Goal: Feedback & Contribution: Submit feedback/report problem

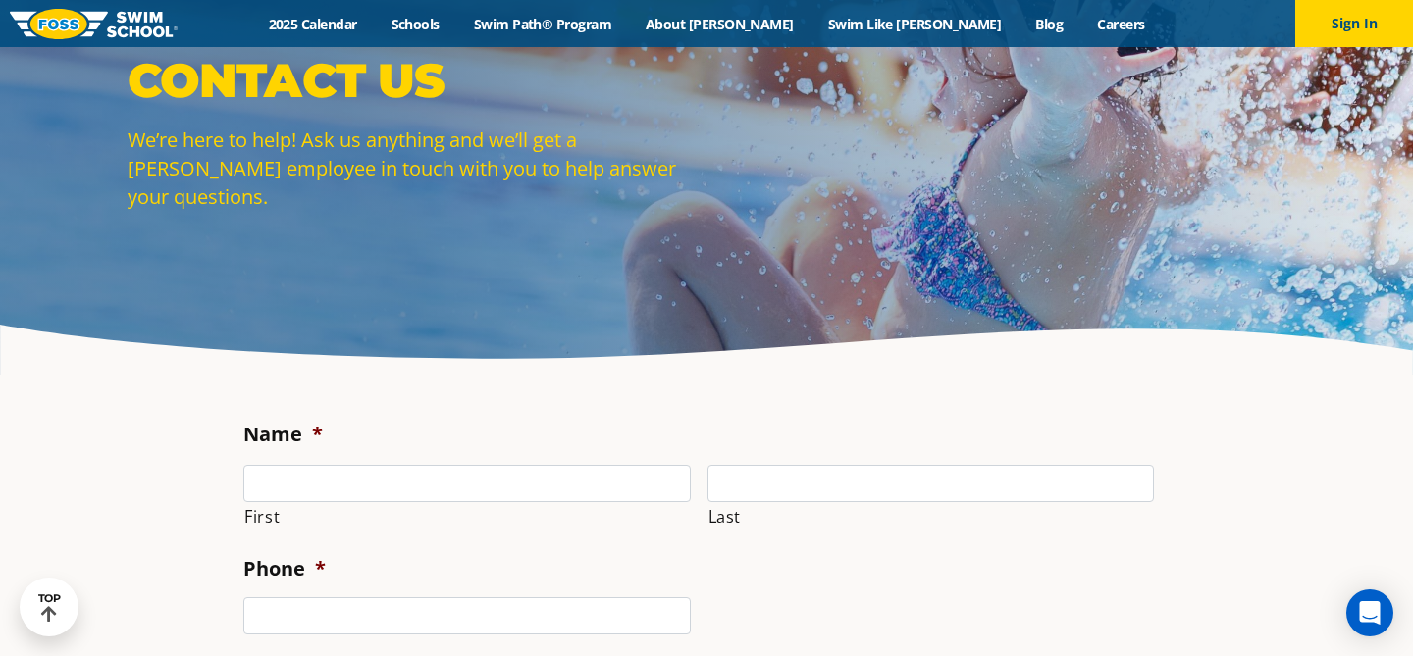
scroll to position [62, 0]
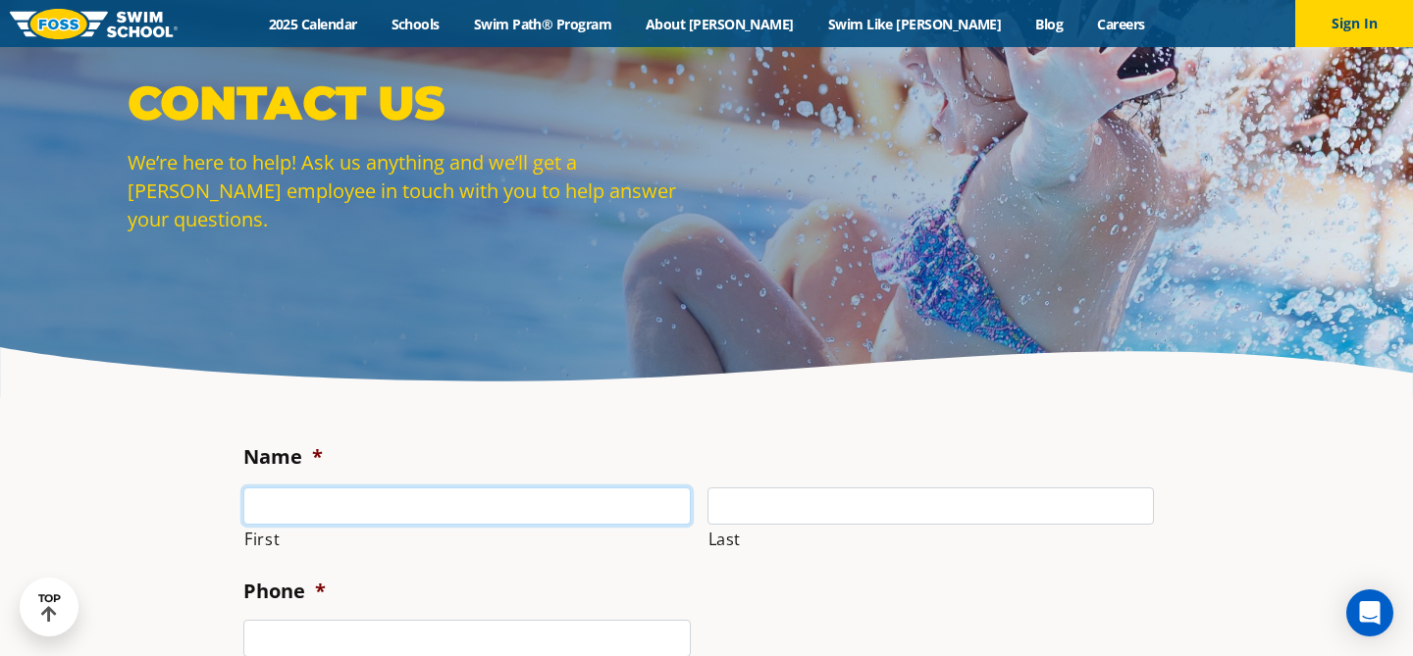
click at [485, 500] on input "First" at bounding box center [466, 506] width 447 height 37
type input "[PERSON_NAME]"
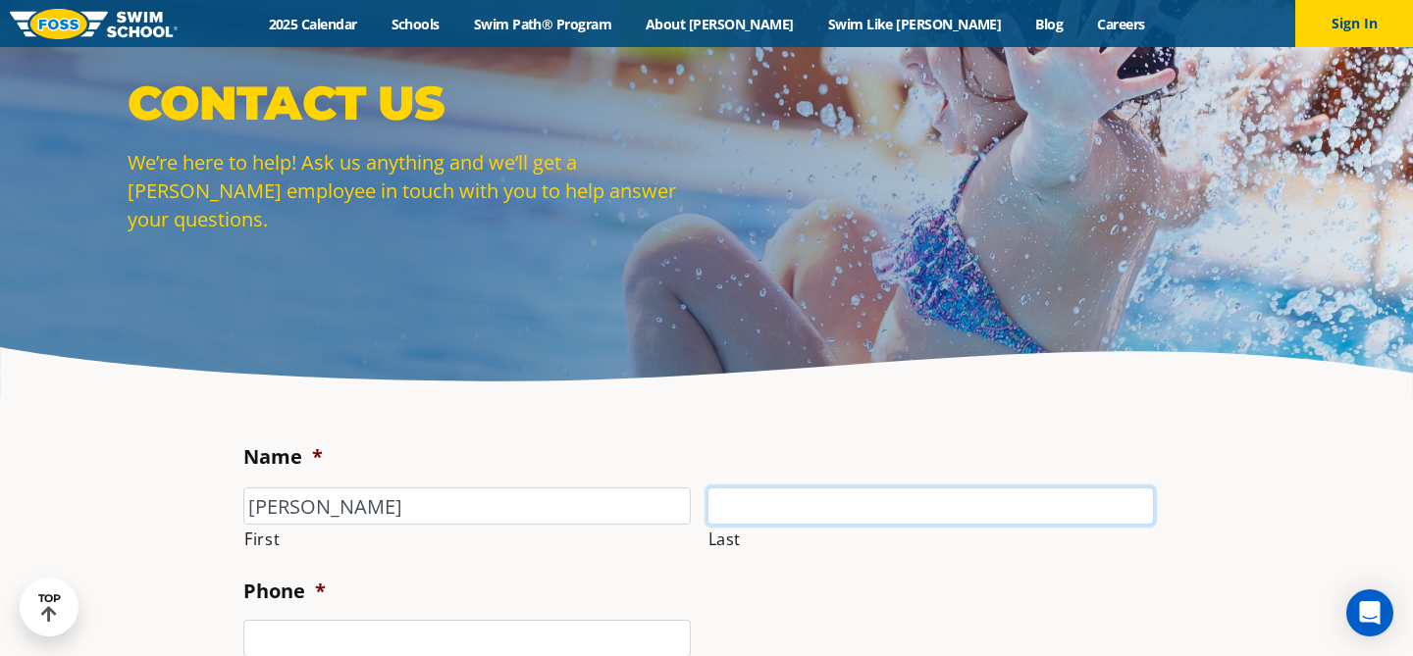
type input "[PERSON_NAME]"
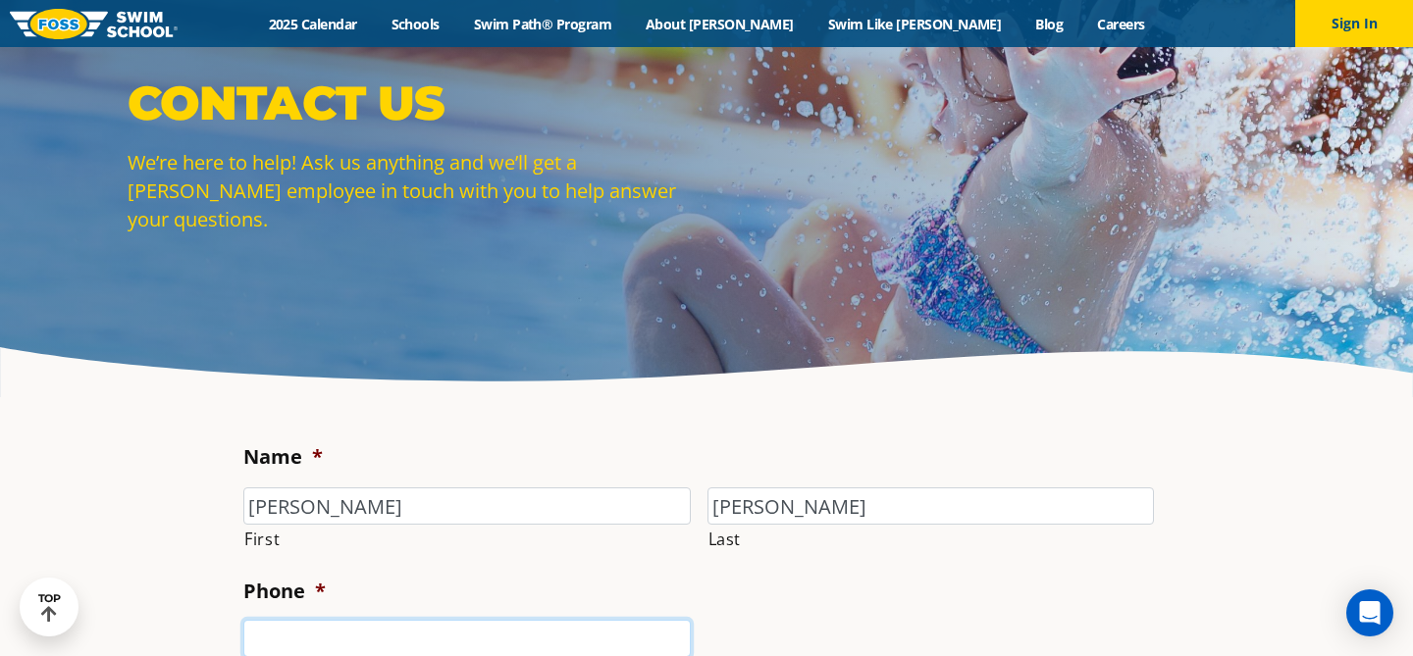
type input "6122033616"
type input "[PERSON_NAME][EMAIL_ADDRESS][PERSON_NAME][DOMAIN_NAME]"
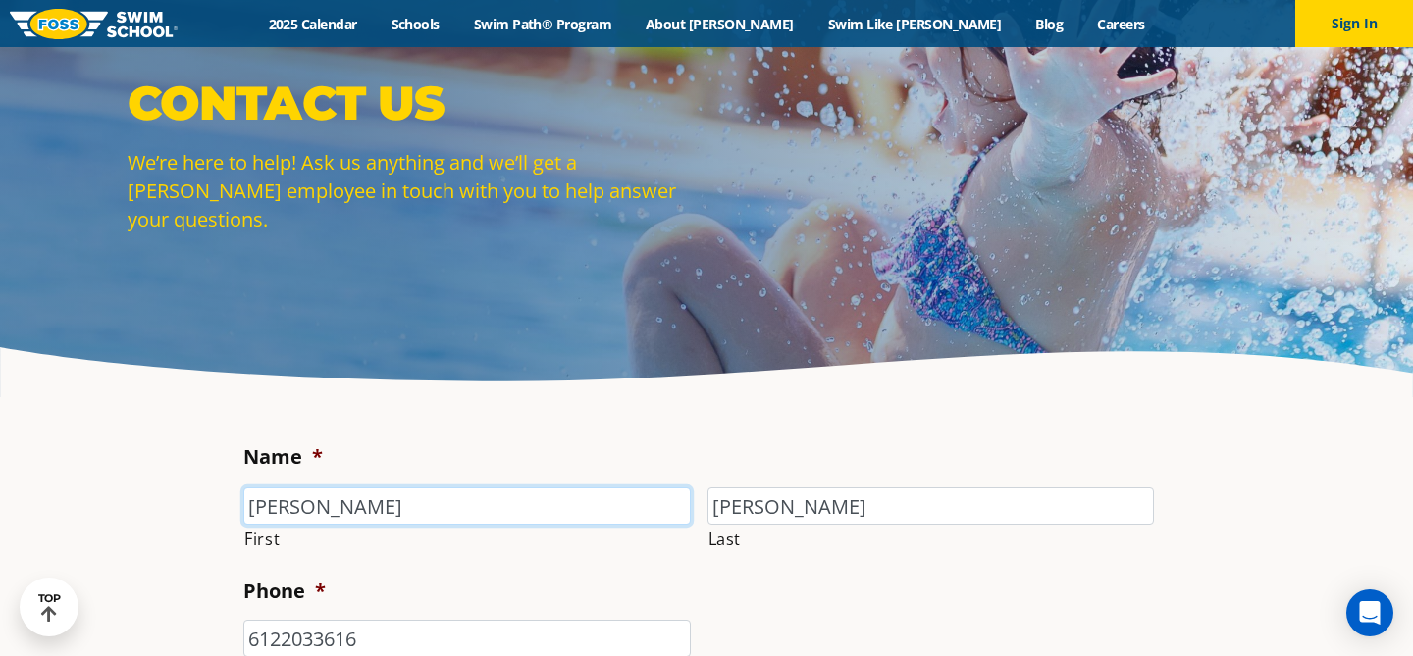
type input "[PHONE_NUMBER]"
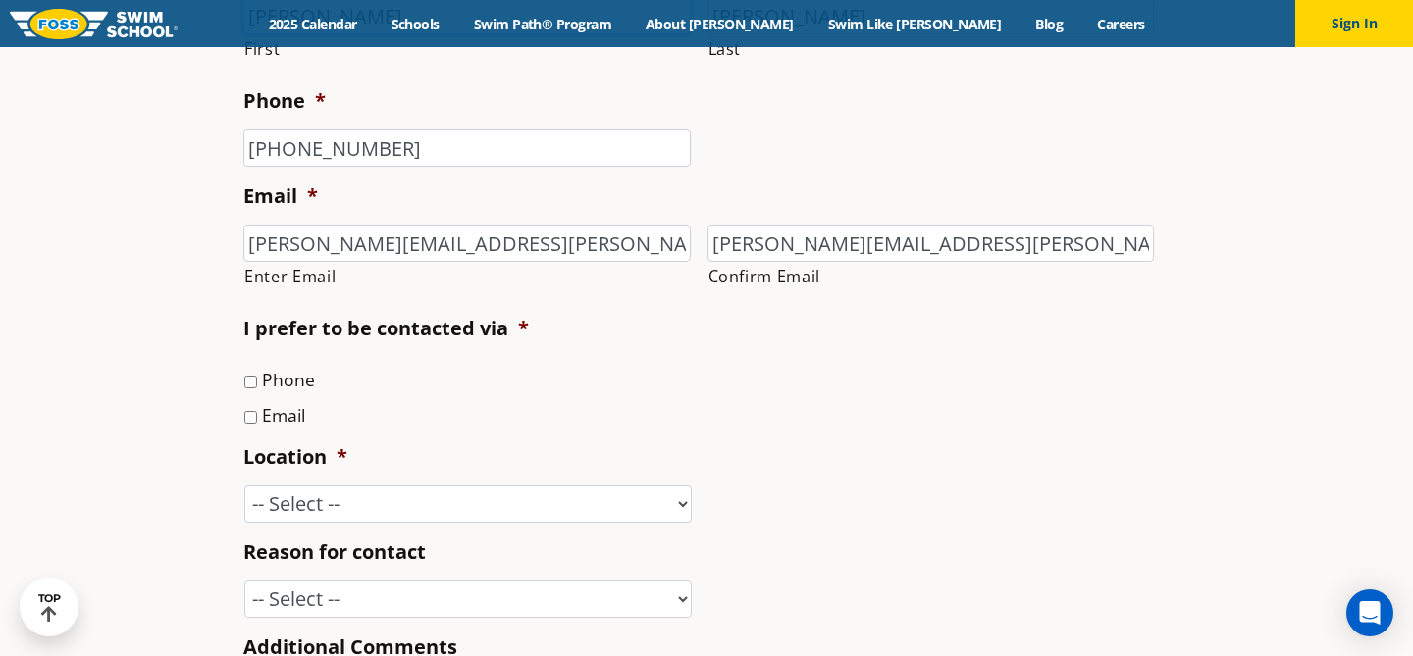
scroll to position [565, 0]
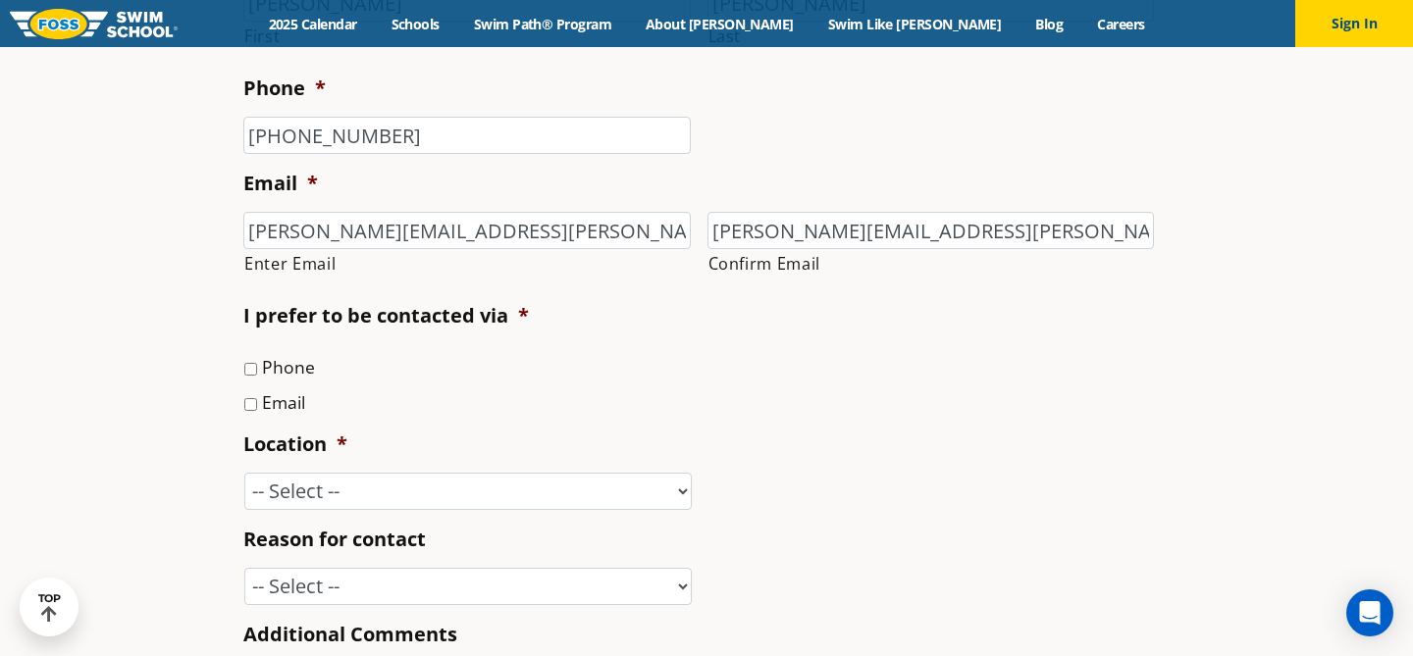
click at [271, 401] on label "Email" at bounding box center [283, 403] width 43 height 26
click at [257, 401] on input "Email" at bounding box center [250, 404] width 13 height 13
checkbox input "true"
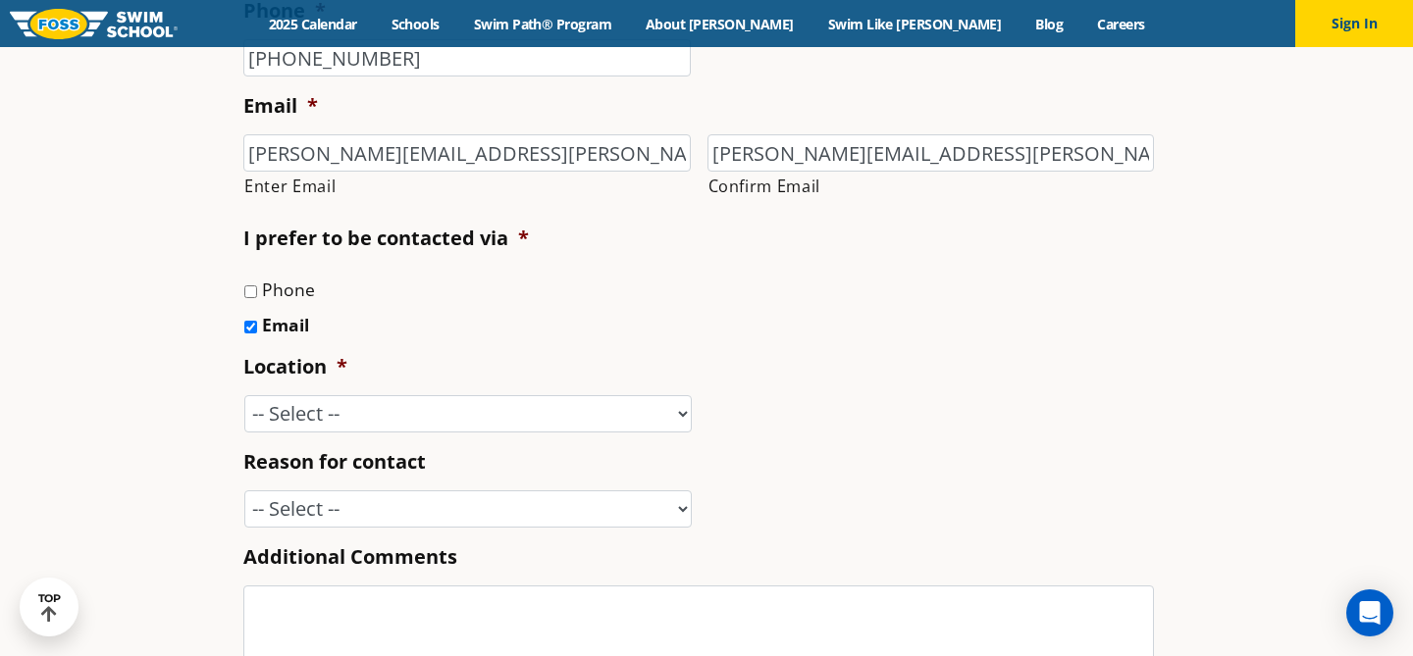
scroll to position [646, 0]
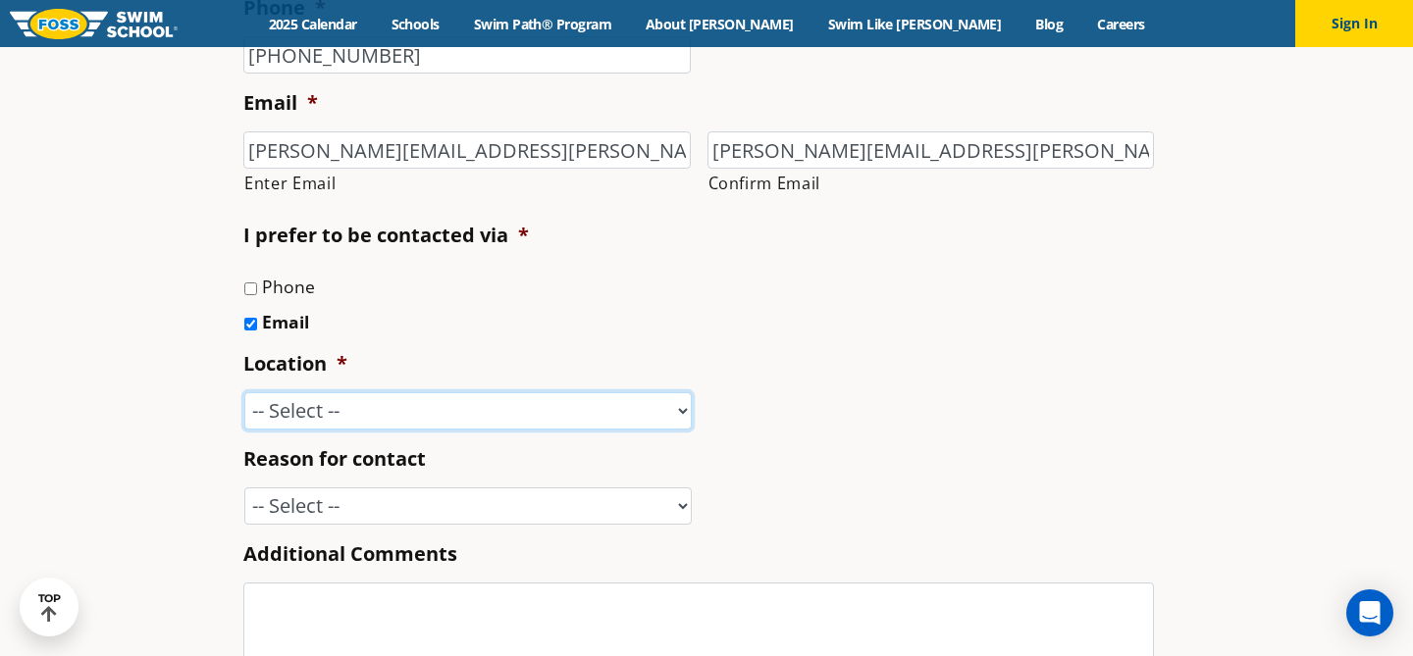
click at [394, 398] on select "-- Select -- [GEOGRAPHIC_DATA], [GEOGRAPHIC_DATA] [GEOGRAPHIC_DATA] [GEOGRAPHIC…" at bounding box center [467, 411] width 447 height 37
click at [274, 288] on label "Phone" at bounding box center [288, 287] width 53 height 26
click at [257, 288] on input "Phone" at bounding box center [250, 289] width 13 height 13
checkbox input "true"
click at [398, 424] on select "-- Select -- [GEOGRAPHIC_DATA], [GEOGRAPHIC_DATA] [GEOGRAPHIC_DATA] [GEOGRAPHIC…" at bounding box center [467, 411] width 447 height 37
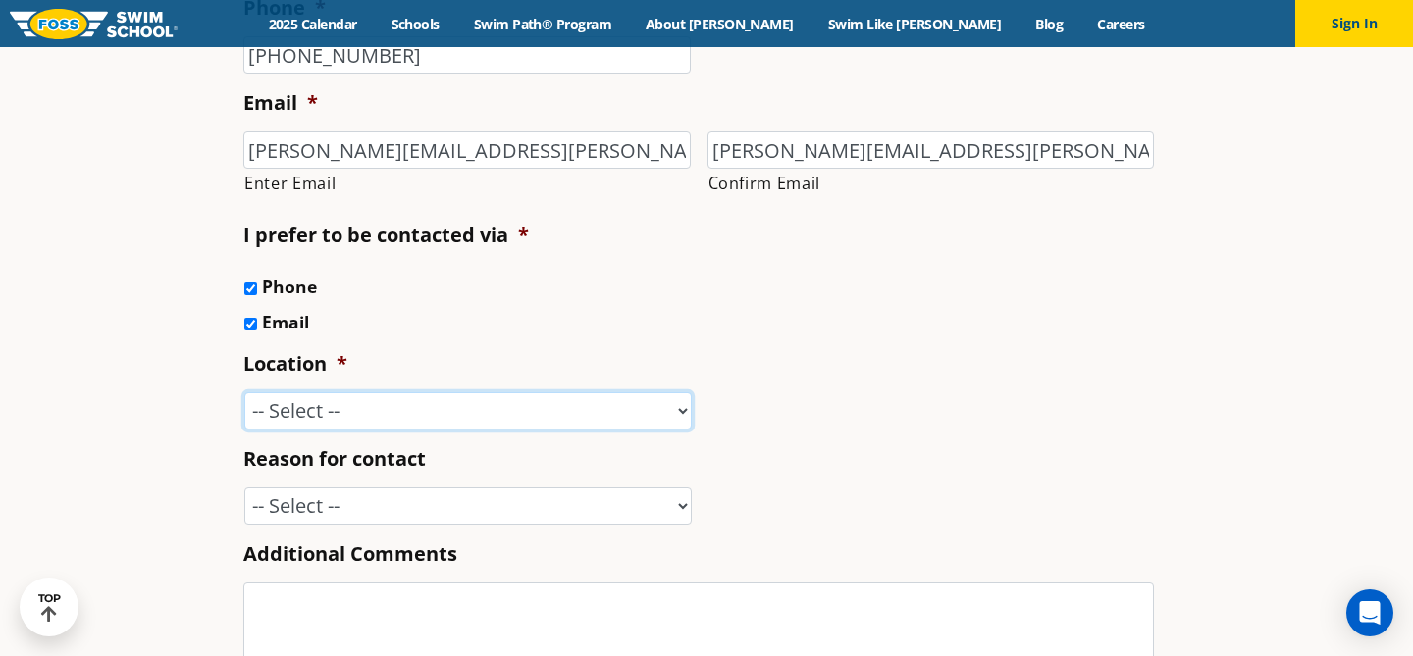
select select "MPG"
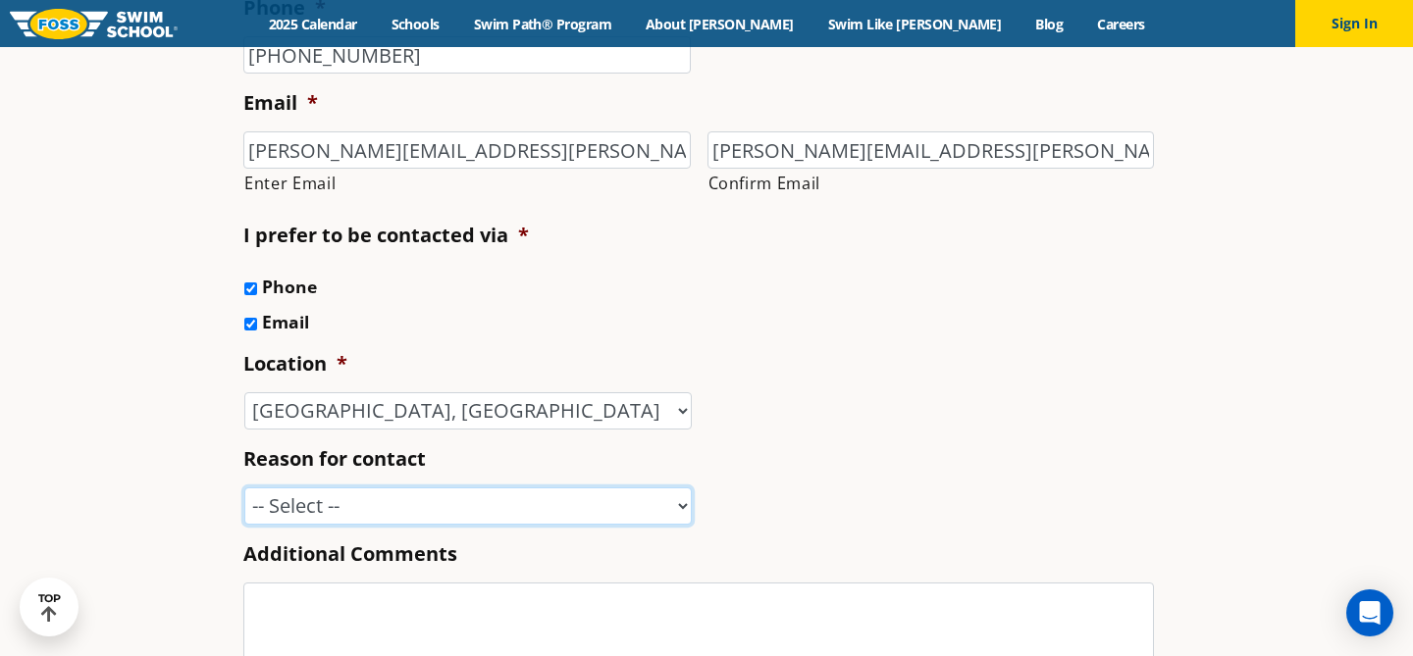
click at [410, 504] on select "-- Select -- Enrollment issue Program question What level is best for my child?…" at bounding box center [467, 506] width 447 height 37
select select "Enrollment issue"
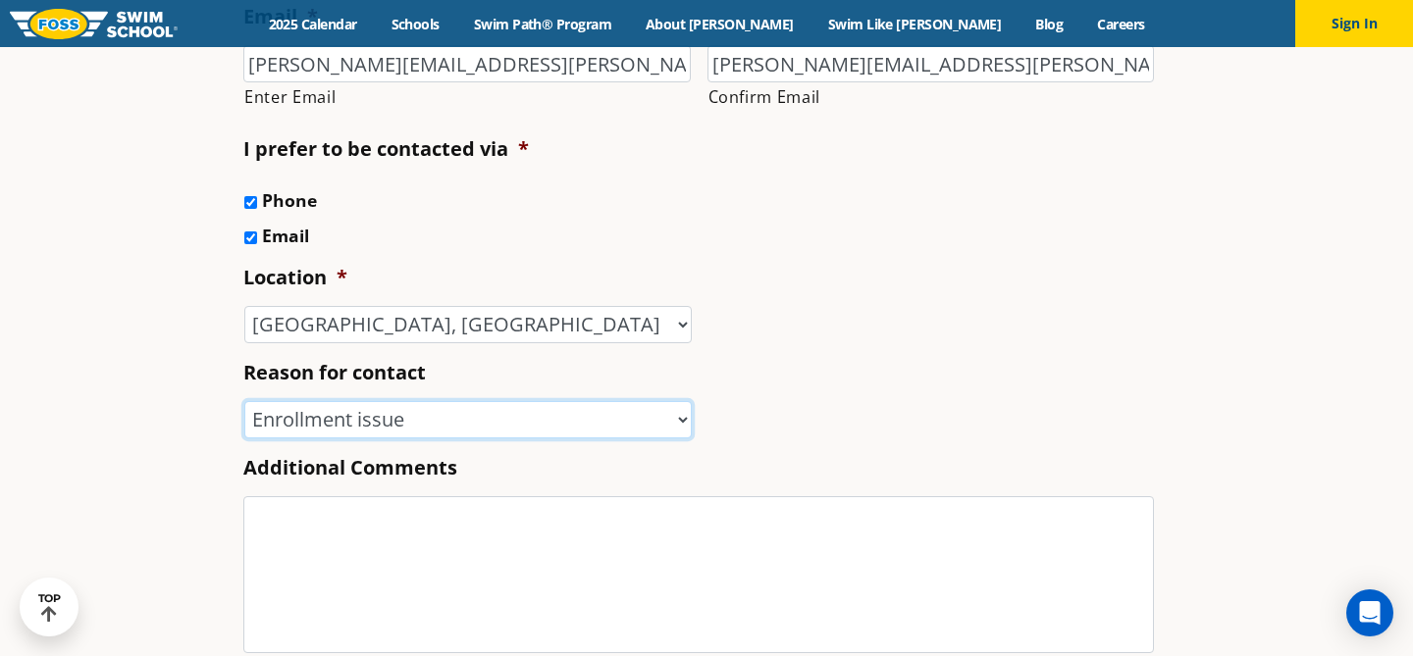
scroll to position [760, 0]
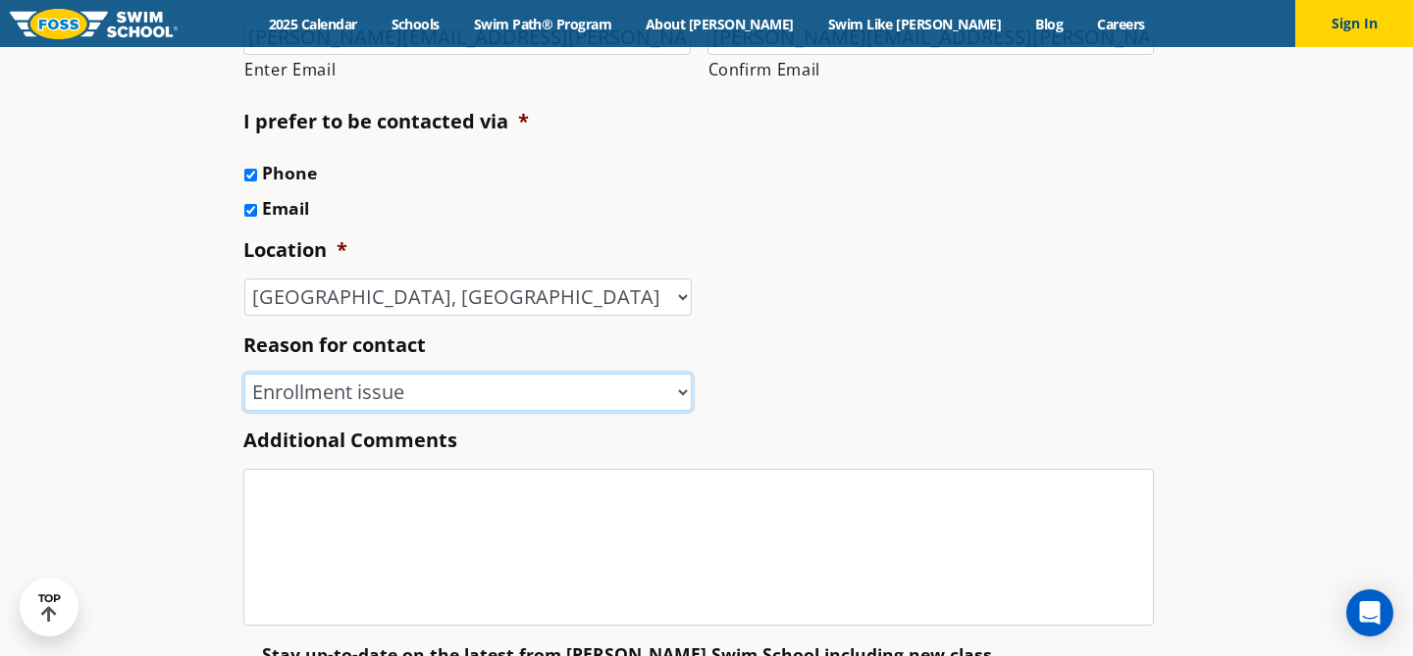
click at [425, 402] on select "-- Select -- Enrollment issue Program question What level is best for my child?…" at bounding box center [467, 392] width 447 height 37
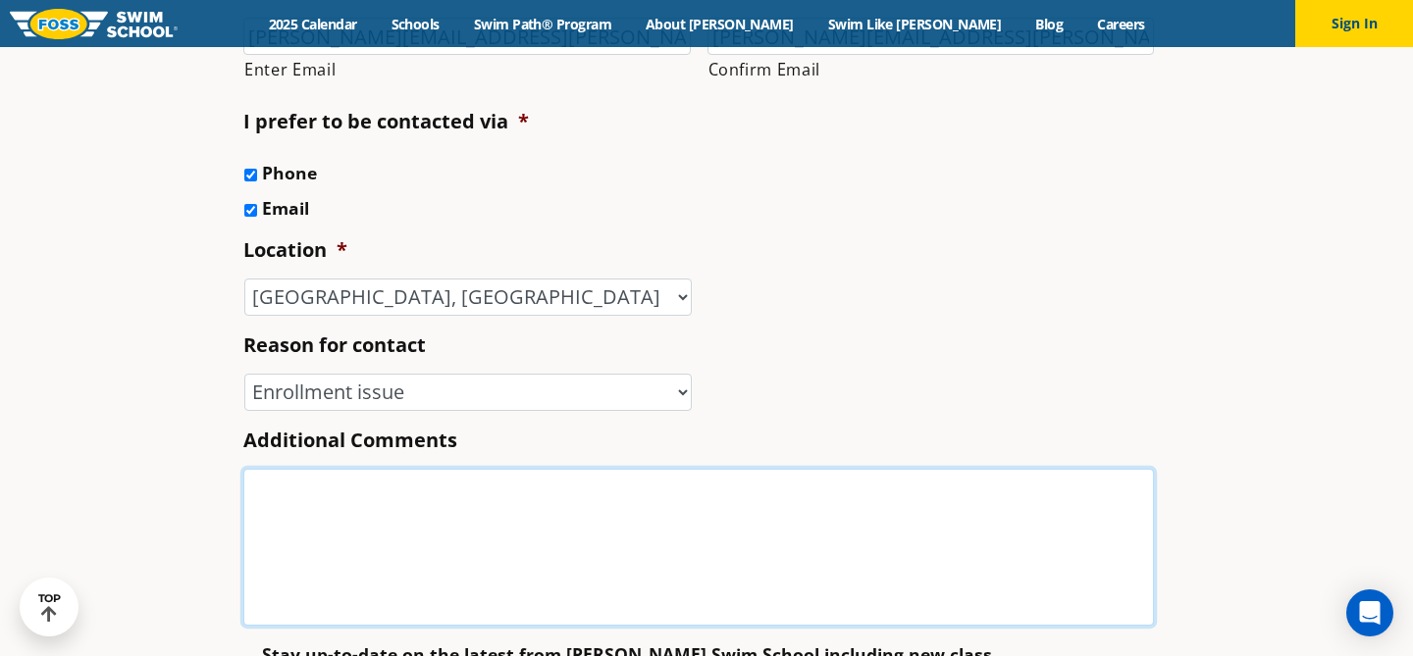
click at [597, 556] on textarea "Additional Comments" at bounding box center [698, 547] width 911 height 157
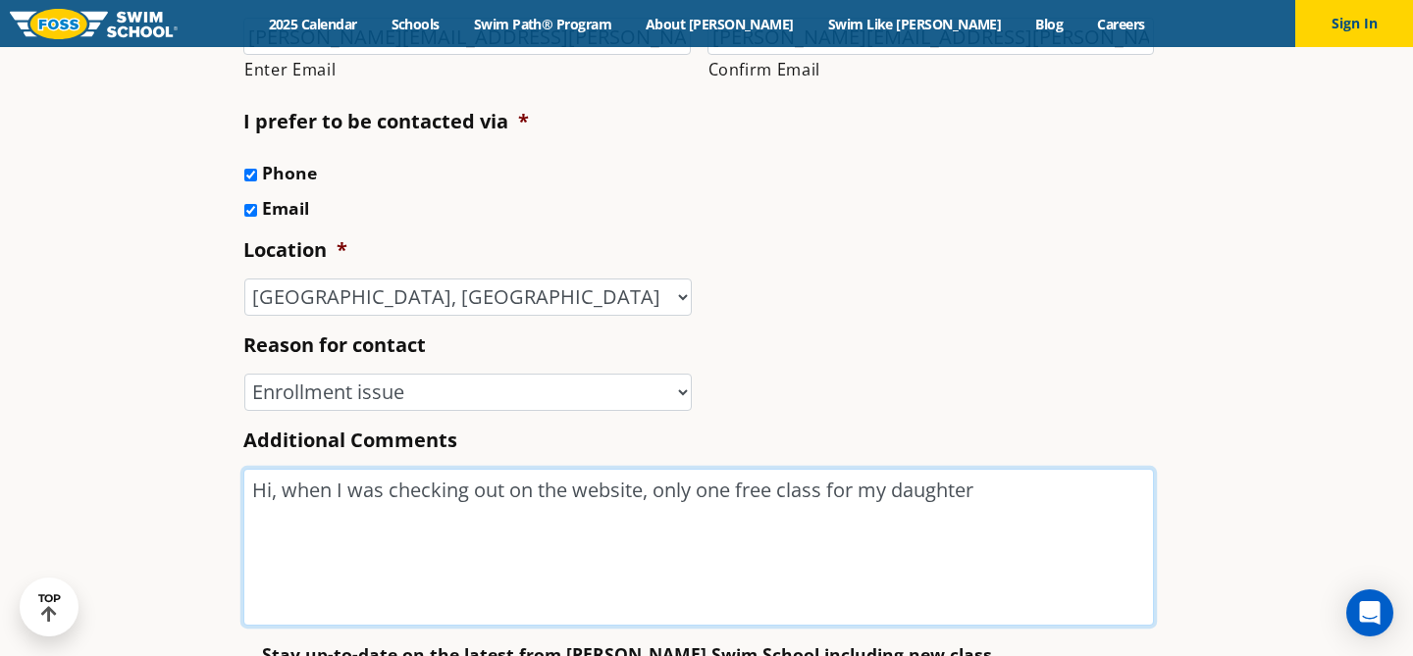
click at [778, 498] on textarea "Hi, when I was checking out on the website, only one free class for my daughter" at bounding box center [698, 547] width 911 height 157
click at [1128, 495] on textarea "Hi, when I was checking out on the website, only one free trial class for my da…" at bounding box center [698, 547] width 911 height 157
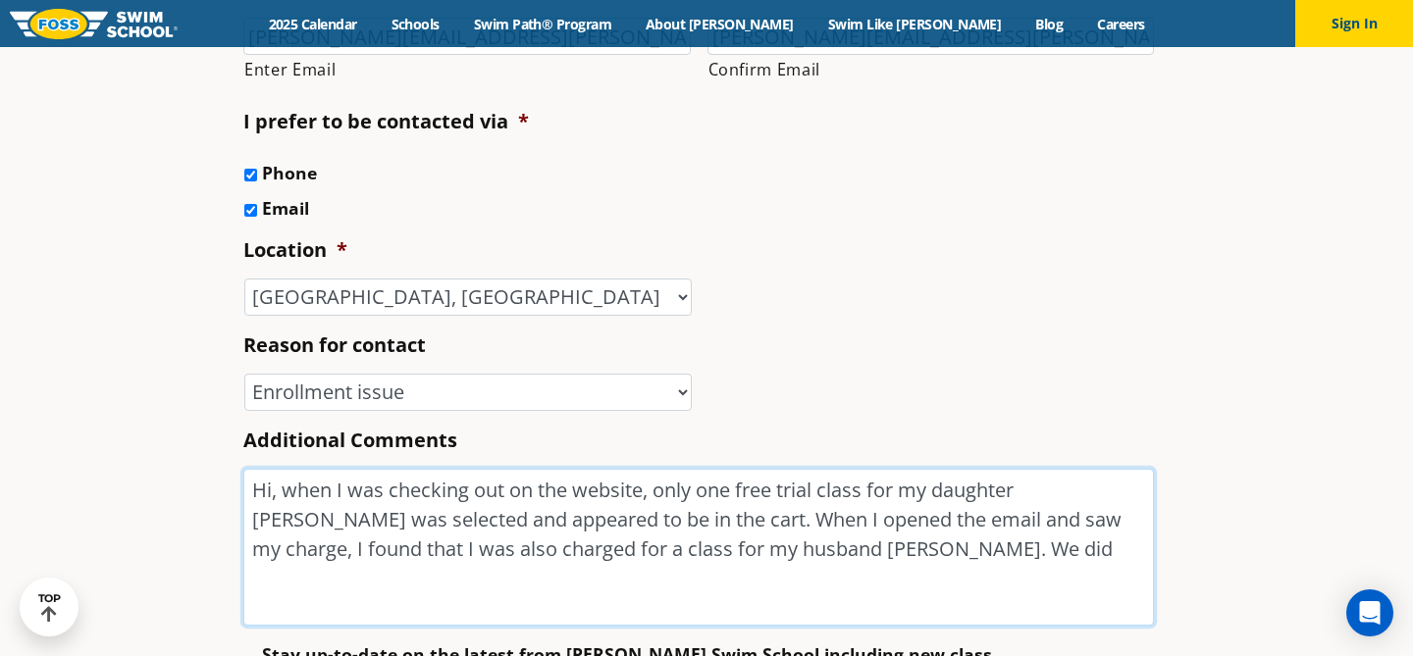
click at [568, 557] on textarea "Hi, when I was checking out on the website, only one free trial class for my da…" at bounding box center [698, 547] width 911 height 157
click at [564, 557] on textarea "Hi, when I was checking out on the website, only one free trial class for my da…" at bounding box center [698, 547] width 911 height 157
click at [924, 546] on textarea "Hi, when I was checking out on the website, only one free trial class for my da…" at bounding box center [698, 547] width 911 height 157
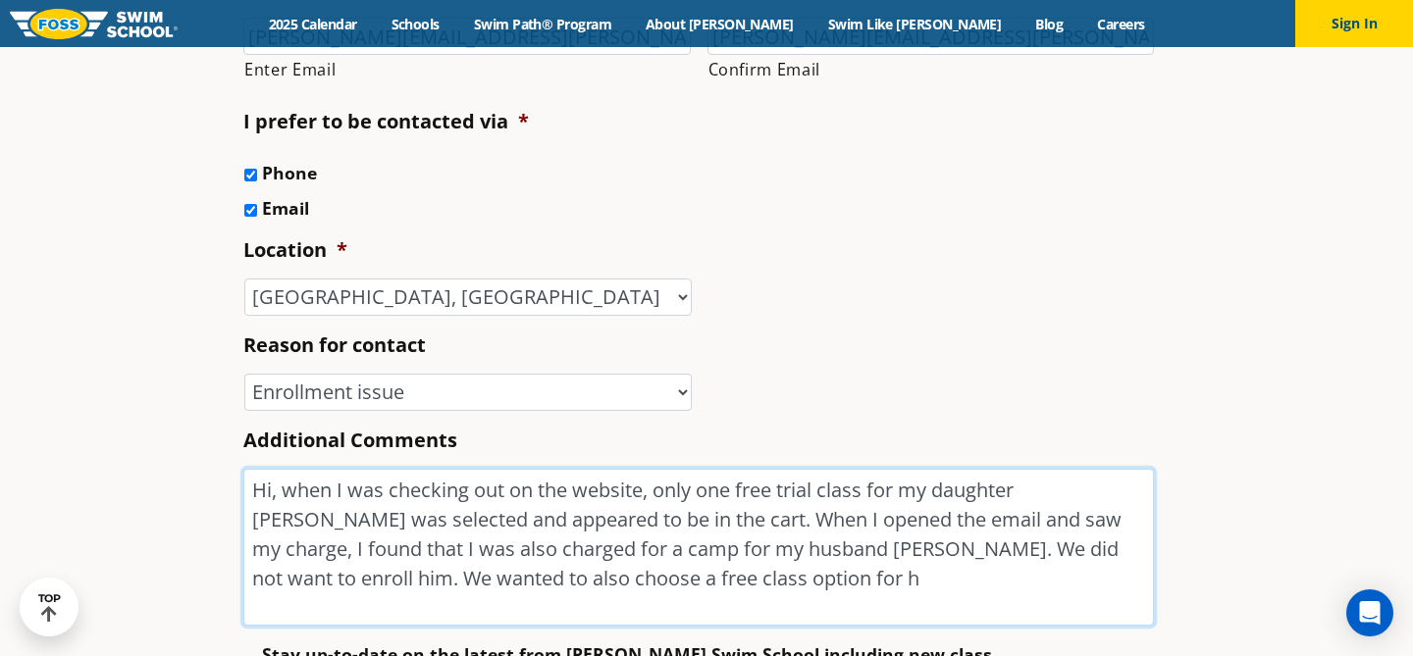
click at [518, 583] on textarea "Hi, when I was checking out on the website, only one free trial class for my da…" at bounding box center [698, 547] width 911 height 157
click at [796, 577] on textarea "Hi, when I was checking out on the website, only one free trial class for my da…" at bounding box center [698, 547] width 911 height 157
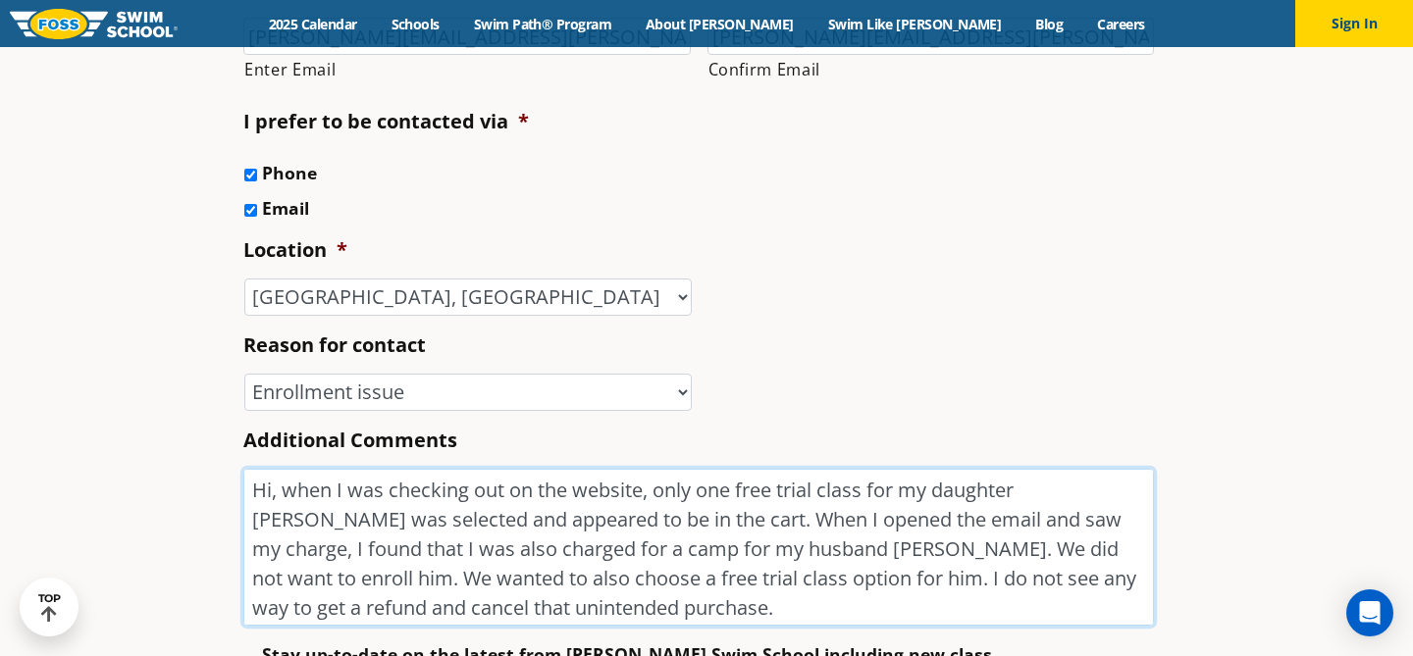
drag, startPoint x: 575, startPoint y: 524, endPoint x: 385, endPoint y: 522, distance: 190.4
click at [385, 522] on textarea "Hi, when I was checking out on the website, only one free trial class for my da…" at bounding box center [698, 547] width 911 height 157
click at [507, 528] on textarea "Hi, when I was checking out on the website, only one free trial class for my da…" at bounding box center [698, 547] width 911 height 157
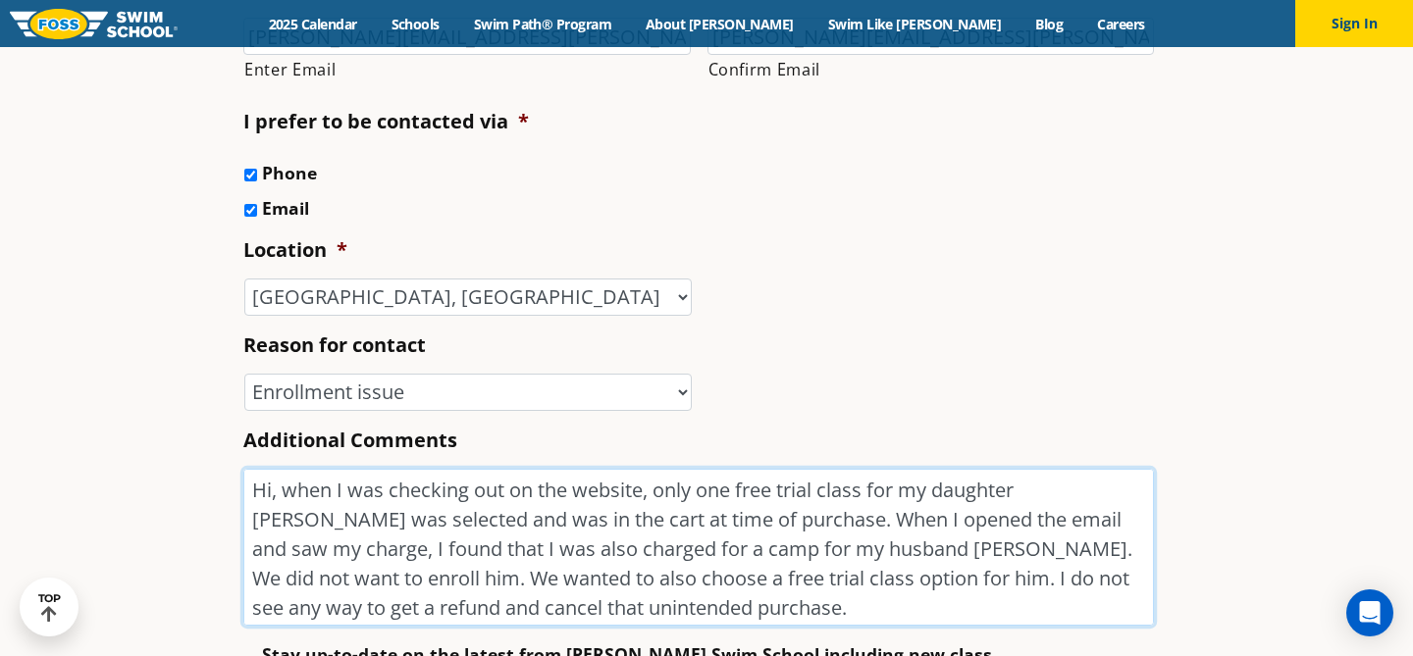
scroll to position [4, 0]
click at [766, 584] on textarea "Hi, when I was checking out on the website, only one free trial class for my da…" at bounding box center [698, 547] width 911 height 157
click at [770, 608] on textarea "Hi, when I was checking out on the website, only one free trial class for my da…" at bounding box center [698, 547] width 911 height 157
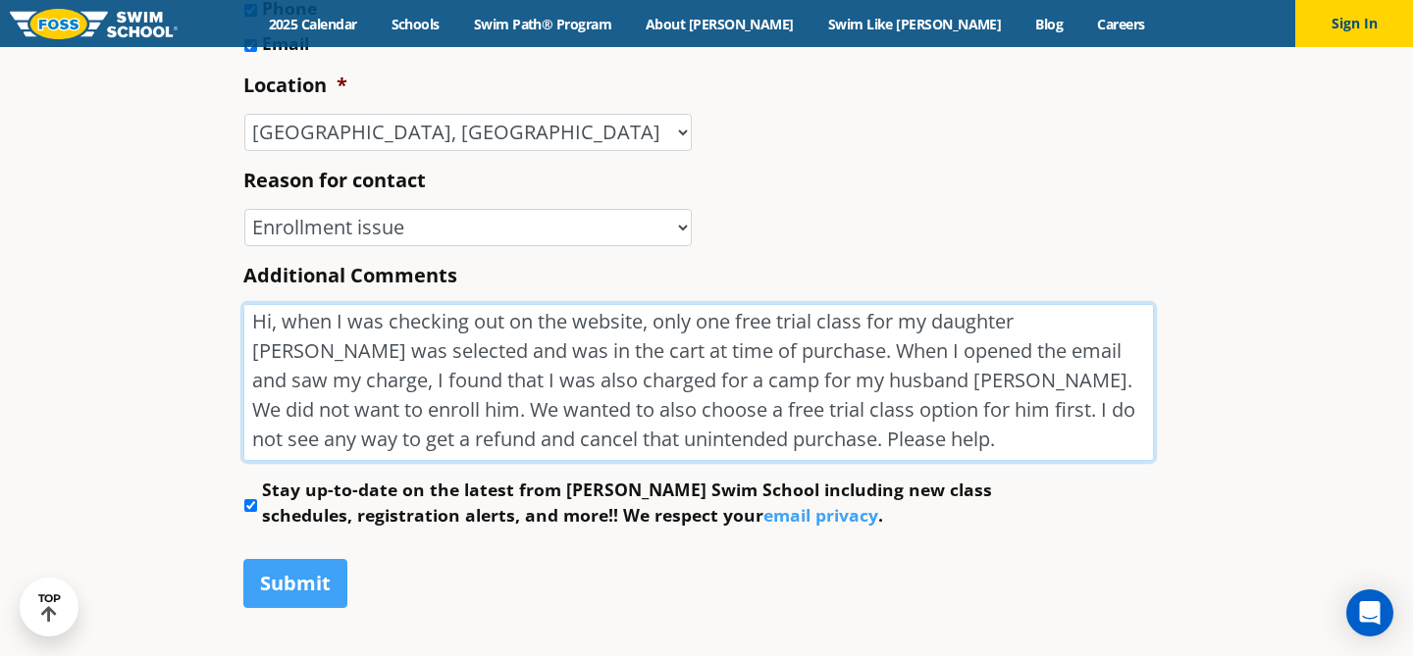
scroll to position [958, 0]
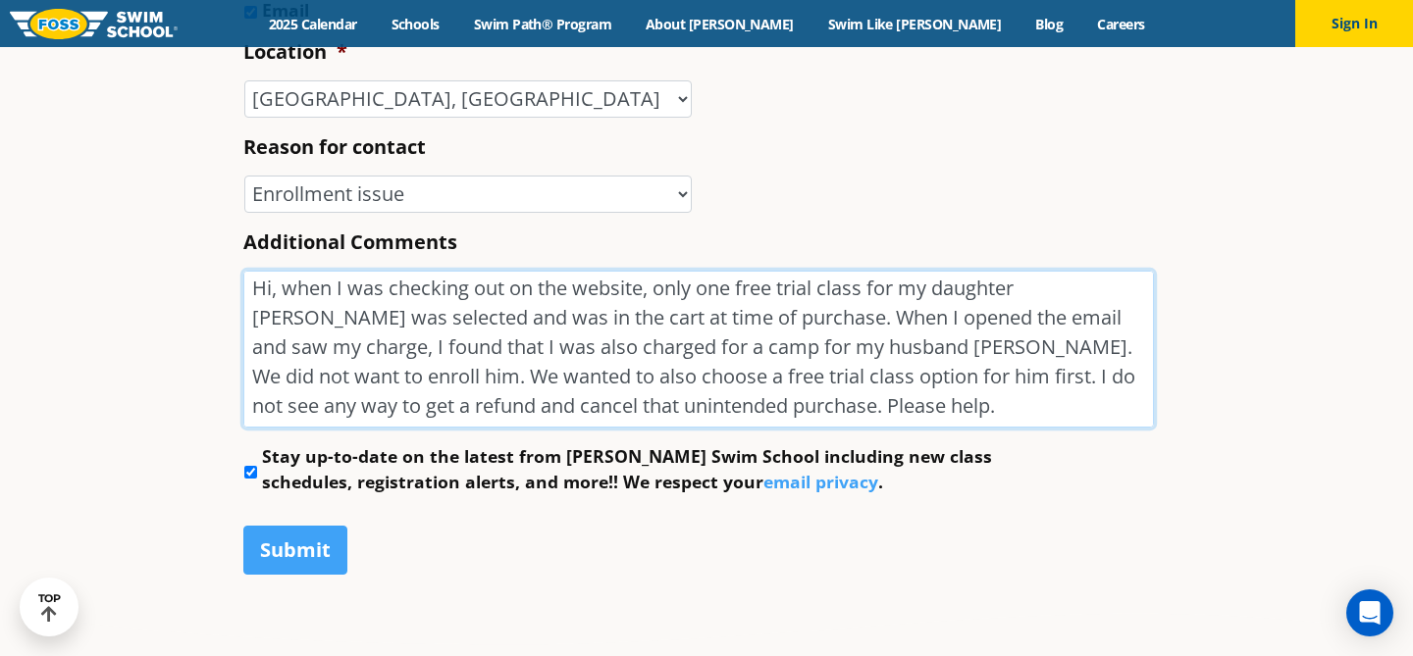
type textarea "Hi, when I was checking out on the website, only one free trial class for my da…"
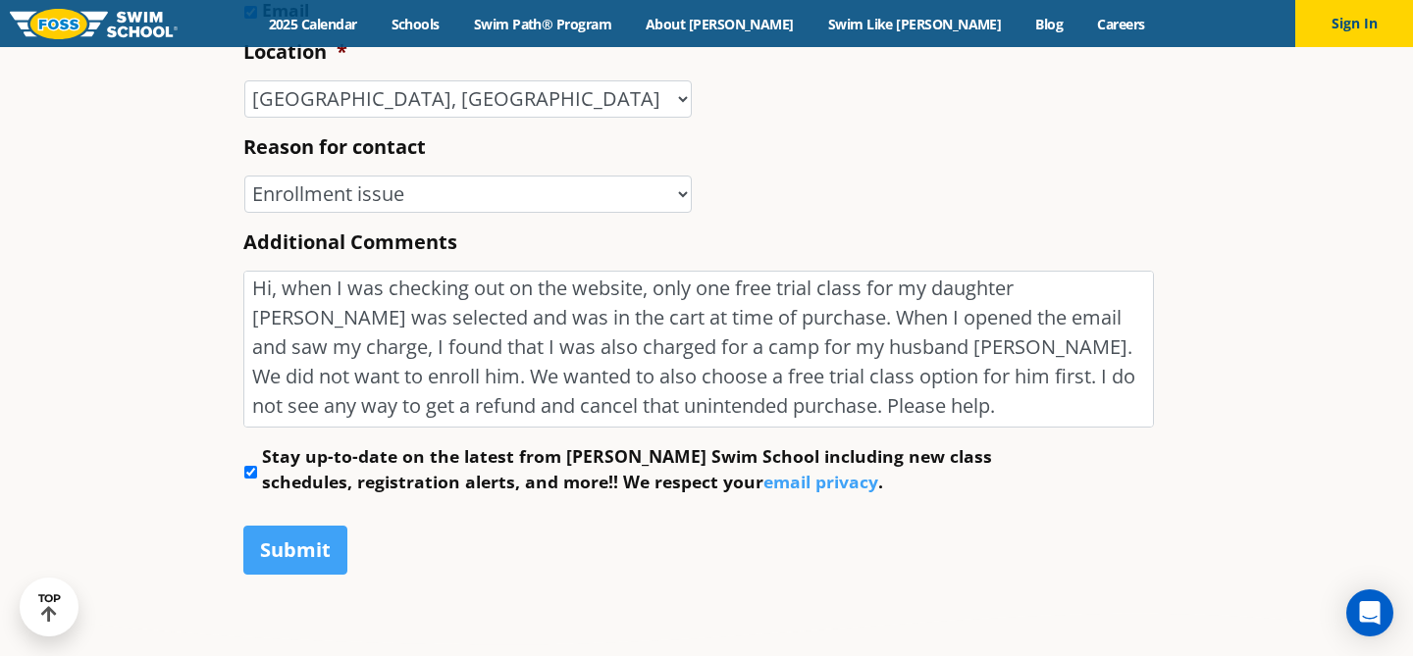
click at [253, 475] on input "Stay up-to-date on the latest from [PERSON_NAME] Swim School including new clas…" at bounding box center [250, 472] width 13 height 13
checkbox input "false"
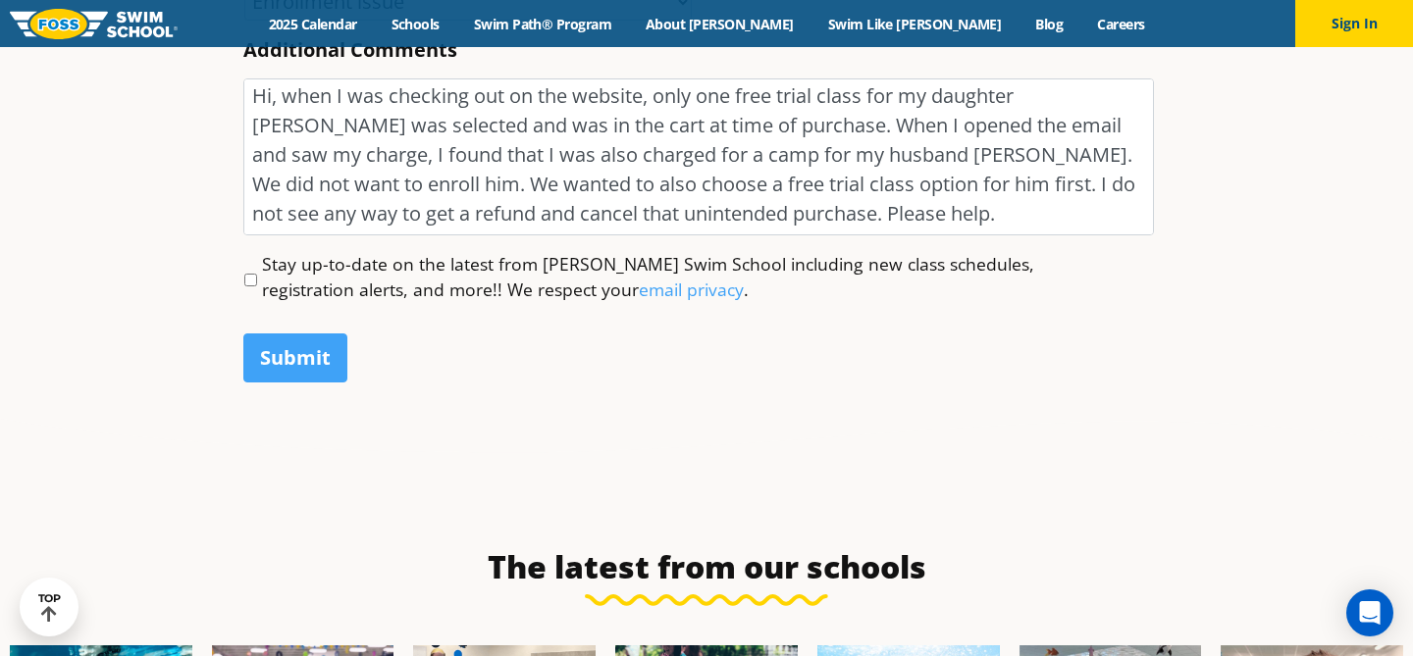
scroll to position [1162, 0]
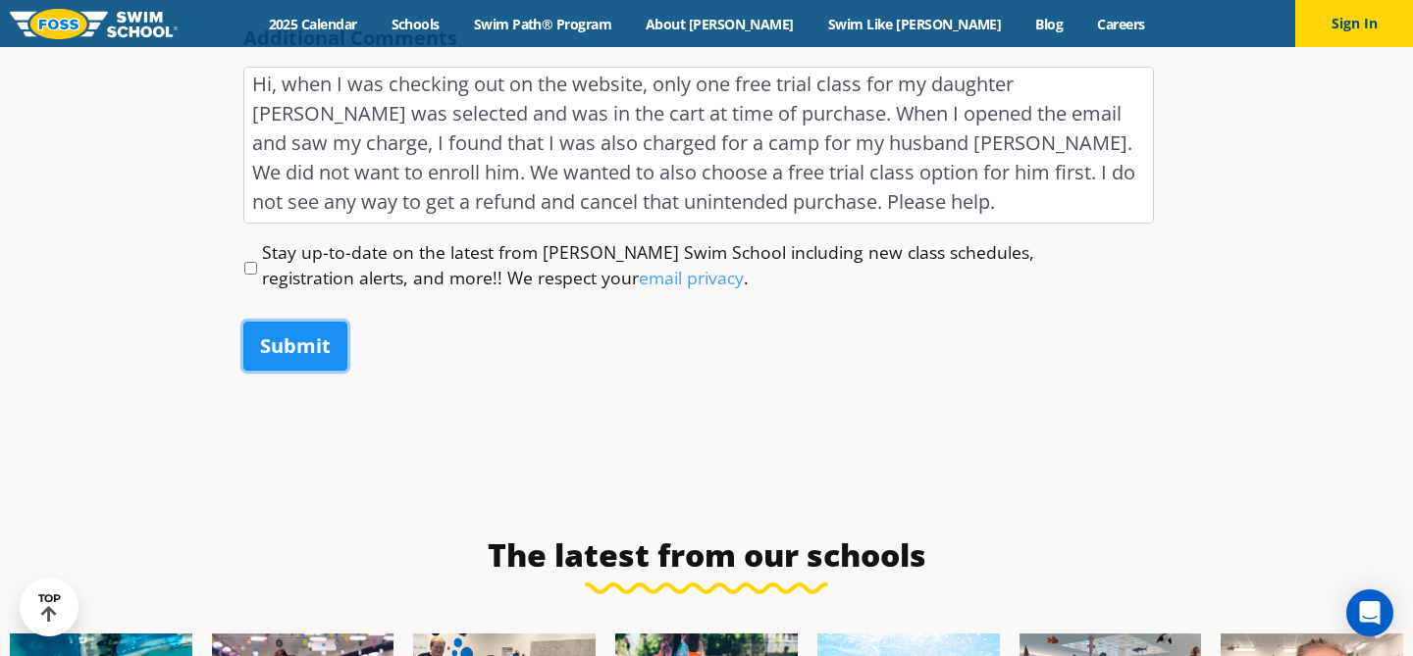
click at [314, 349] on input "Submit" at bounding box center [295, 346] width 104 height 49
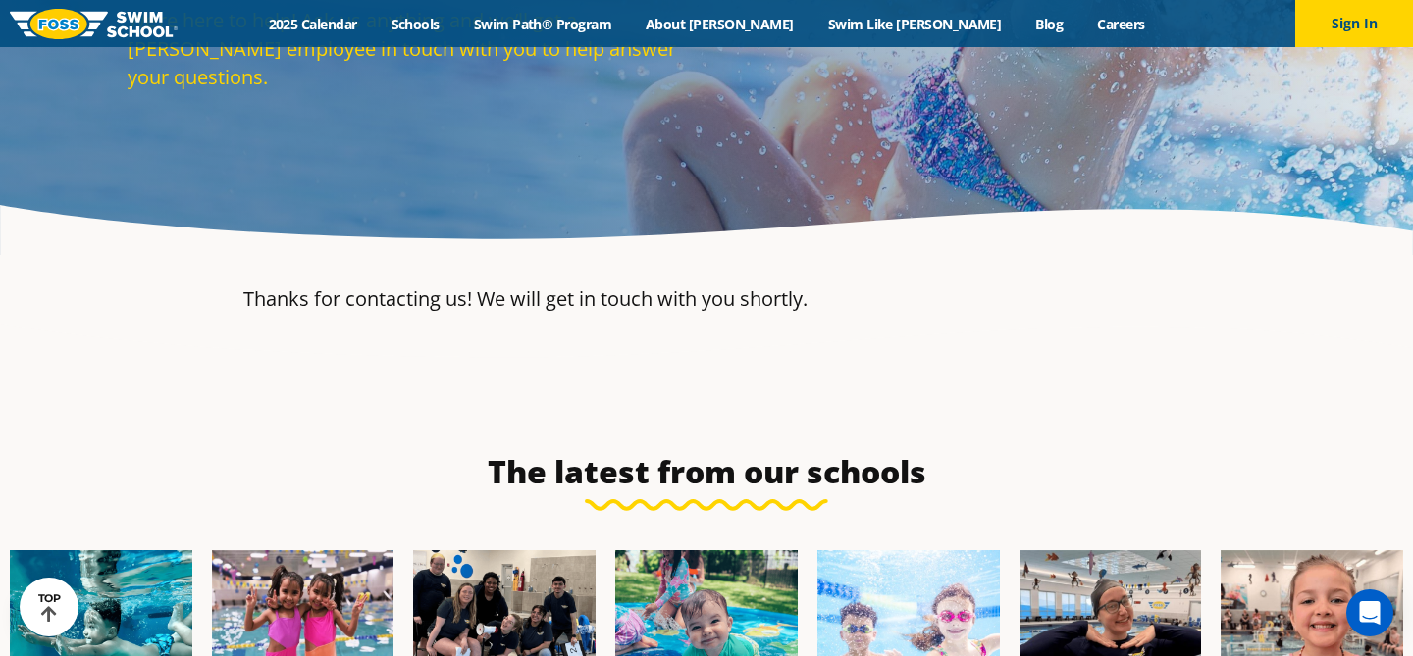
scroll to position [0, 0]
